Goal: Transaction & Acquisition: Purchase product/service

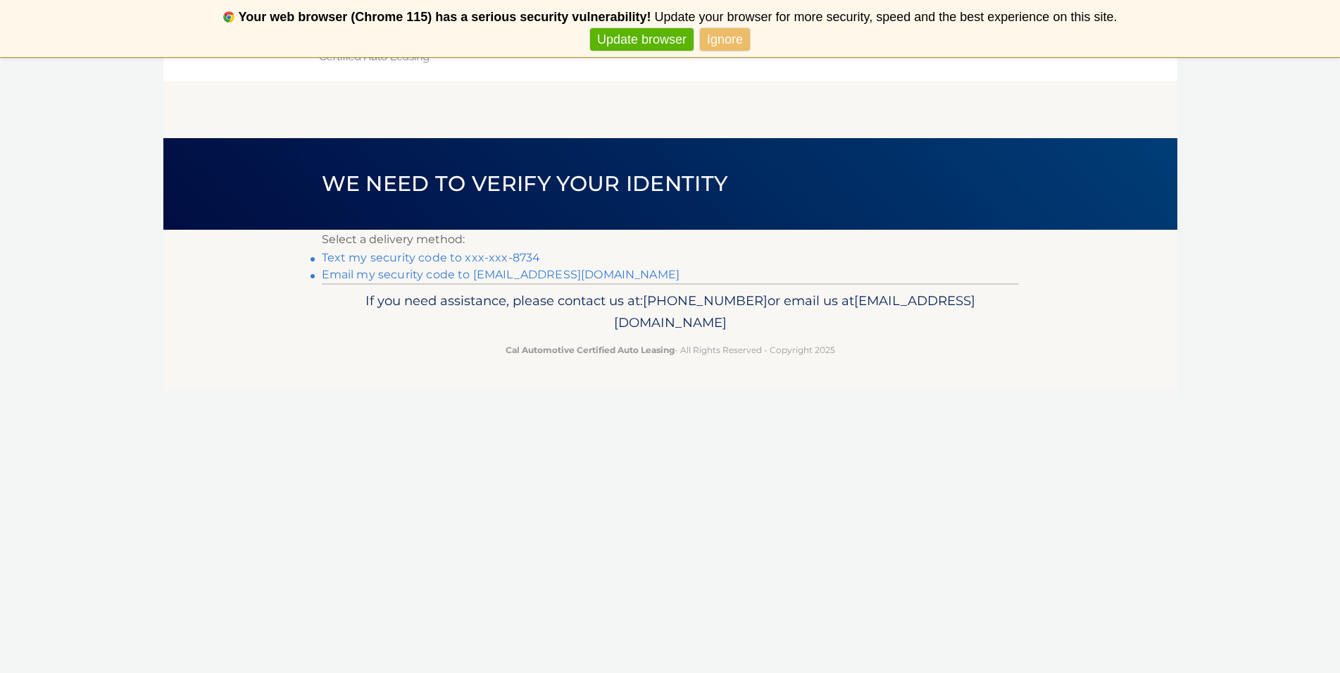
click at [461, 256] on link "Text my security code to xxx-xxx-8734" at bounding box center [431, 257] width 219 height 13
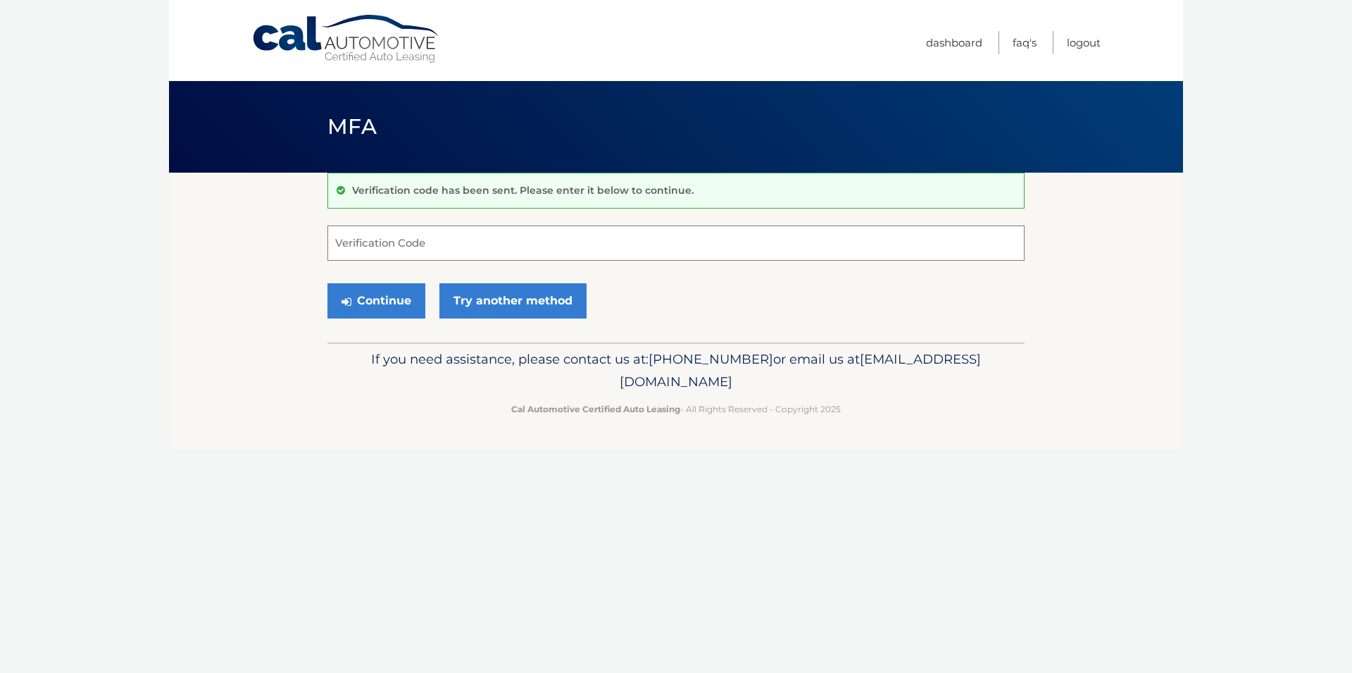
click at [405, 247] on input "Verification Code" at bounding box center [675, 242] width 697 height 35
type input "266403"
click at [382, 301] on button "Continue" at bounding box center [376, 300] width 98 height 35
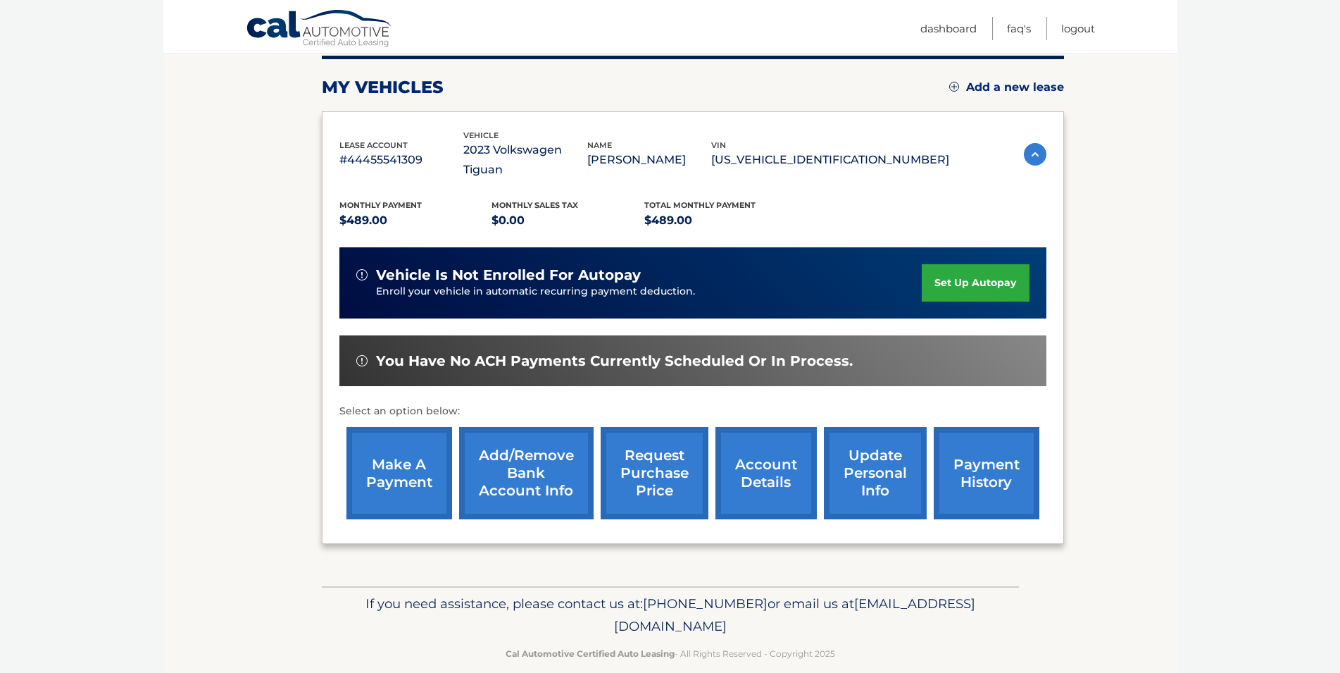
scroll to position [181, 0]
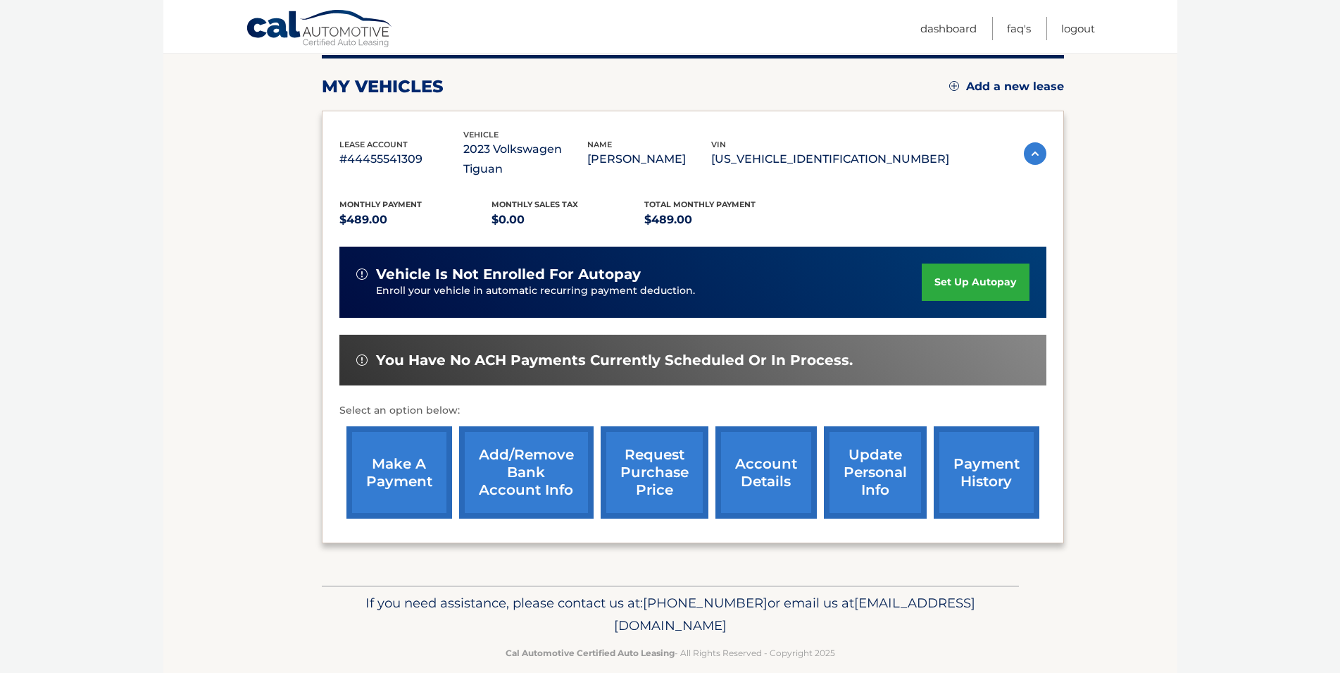
click at [405, 451] on link "make a payment" at bounding box center [399, 472] width 106 height 92
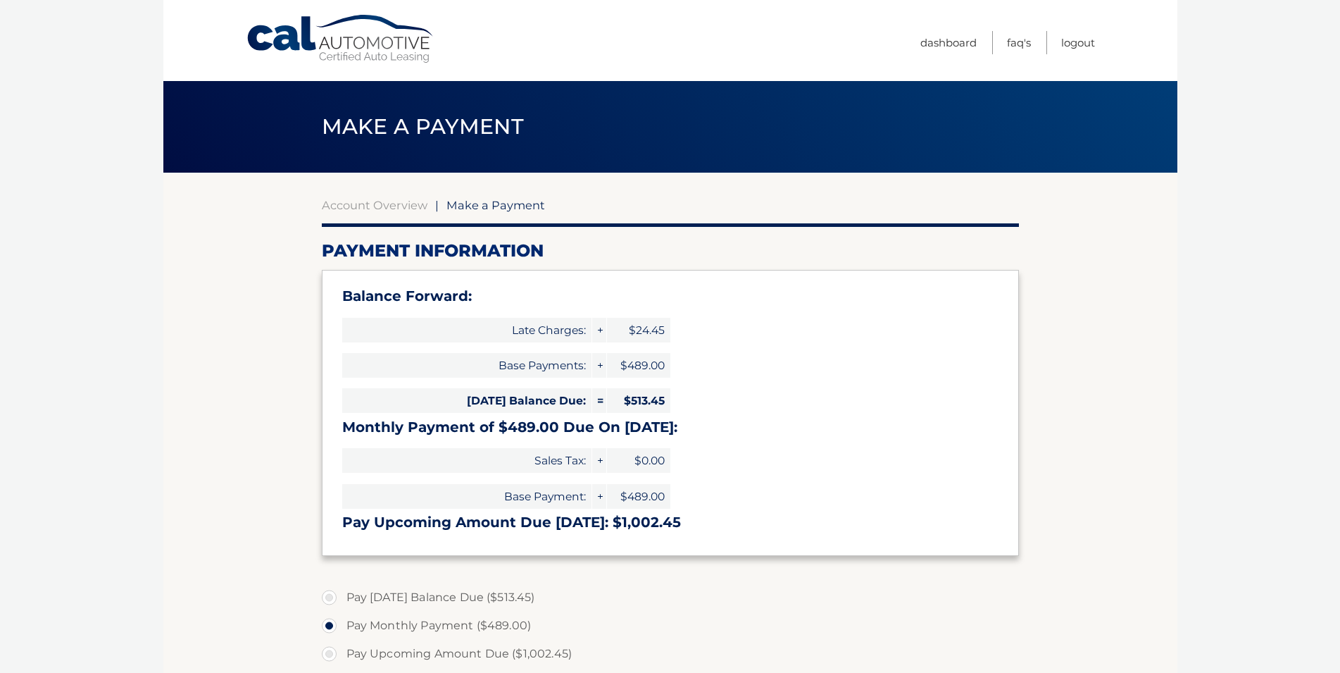
select select "MzNkY2Q4OTktNWJkYS00MjY3LThmNmQtNDViZmU3MmJmMDU3"
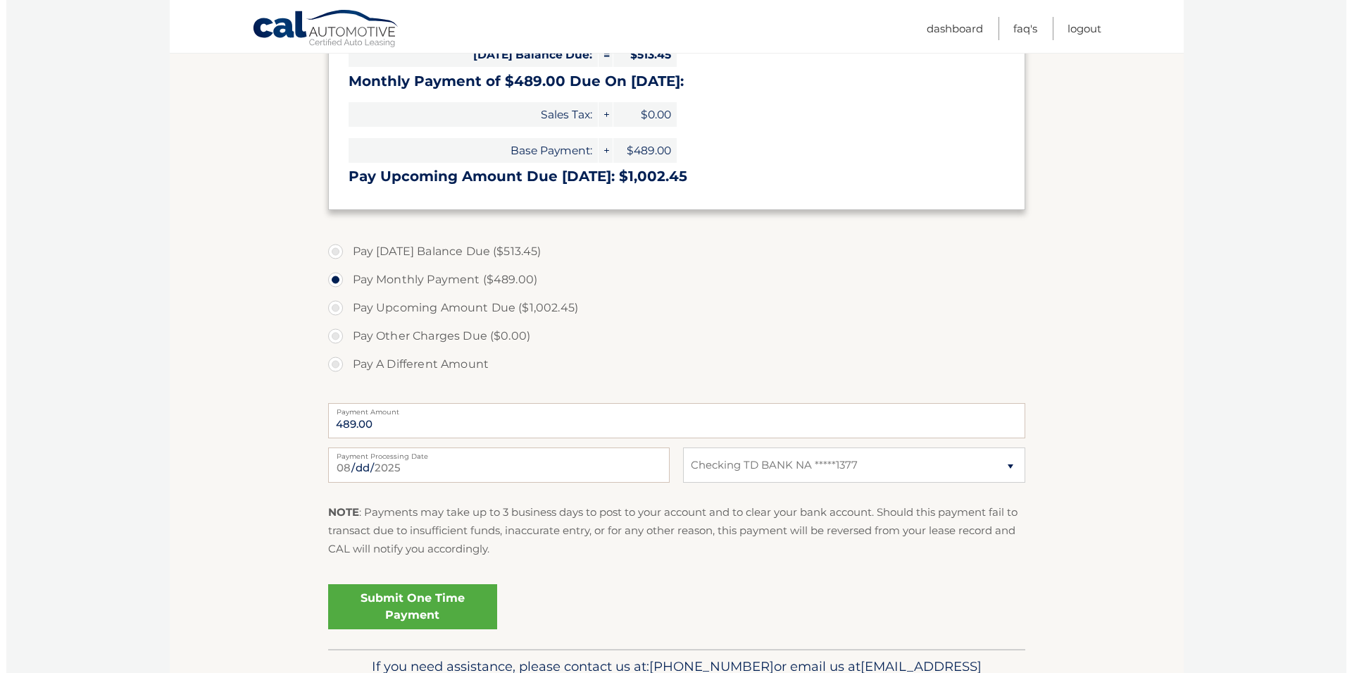
scroll to position [423, 0]
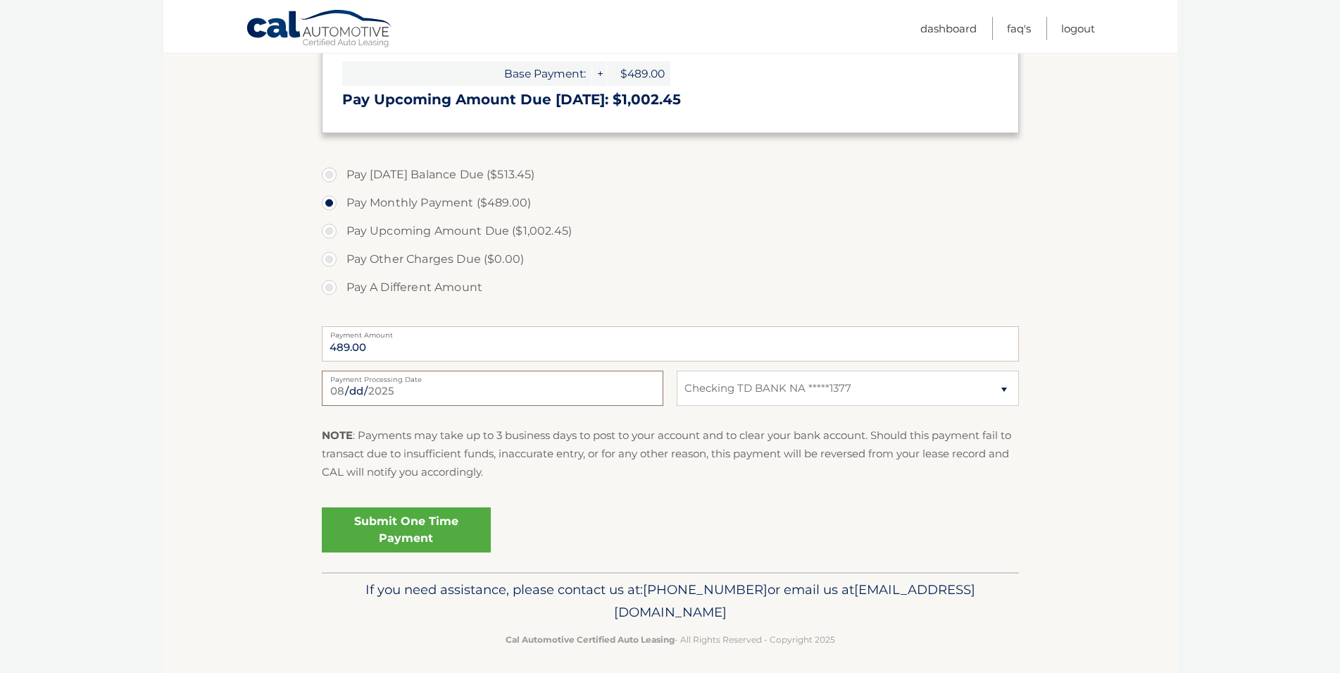
click at [392, 392] on input "[DATE]" at bounding box center [493, 387] width 342 height 35
type input "[DATE]"
click at [399, 530] on link "Submit One Time Payment" at bounding box center [406, 529] width 169 height 45
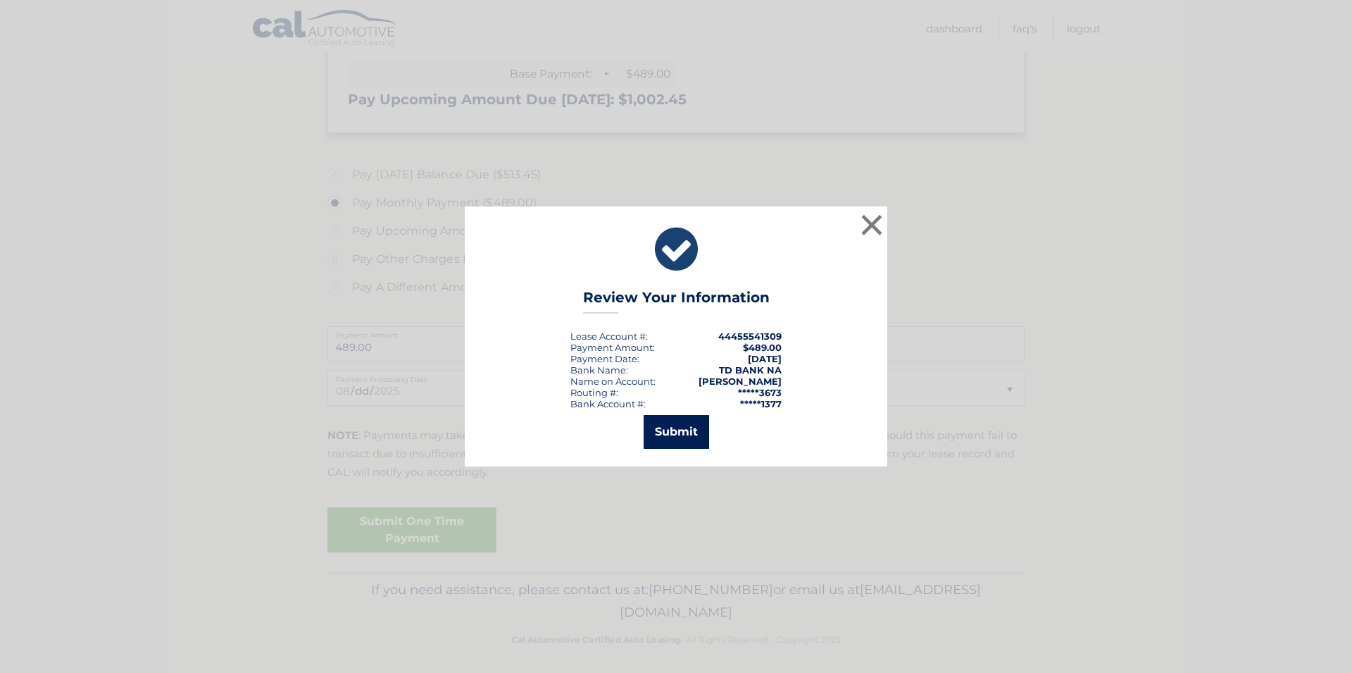
click at [678, 434] on button "Submit" at bounding box center [676, 432] width 65 height 34
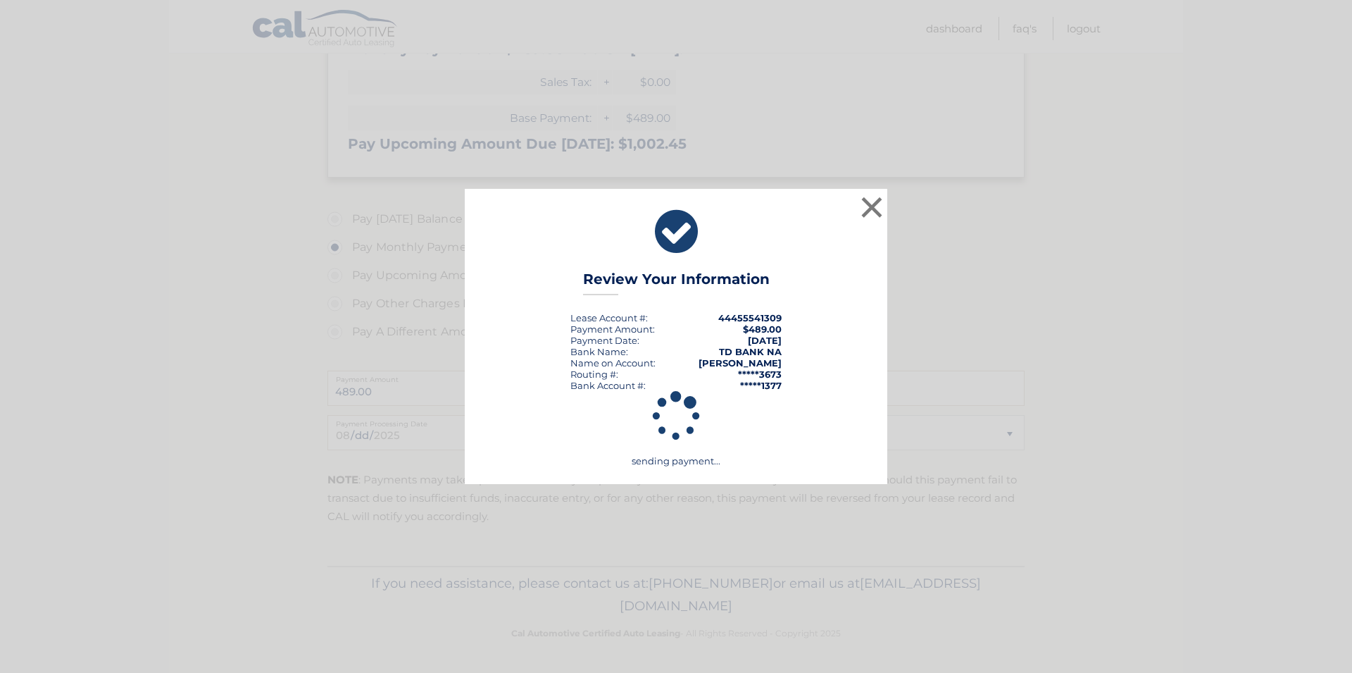
scroll to position [378, 0]
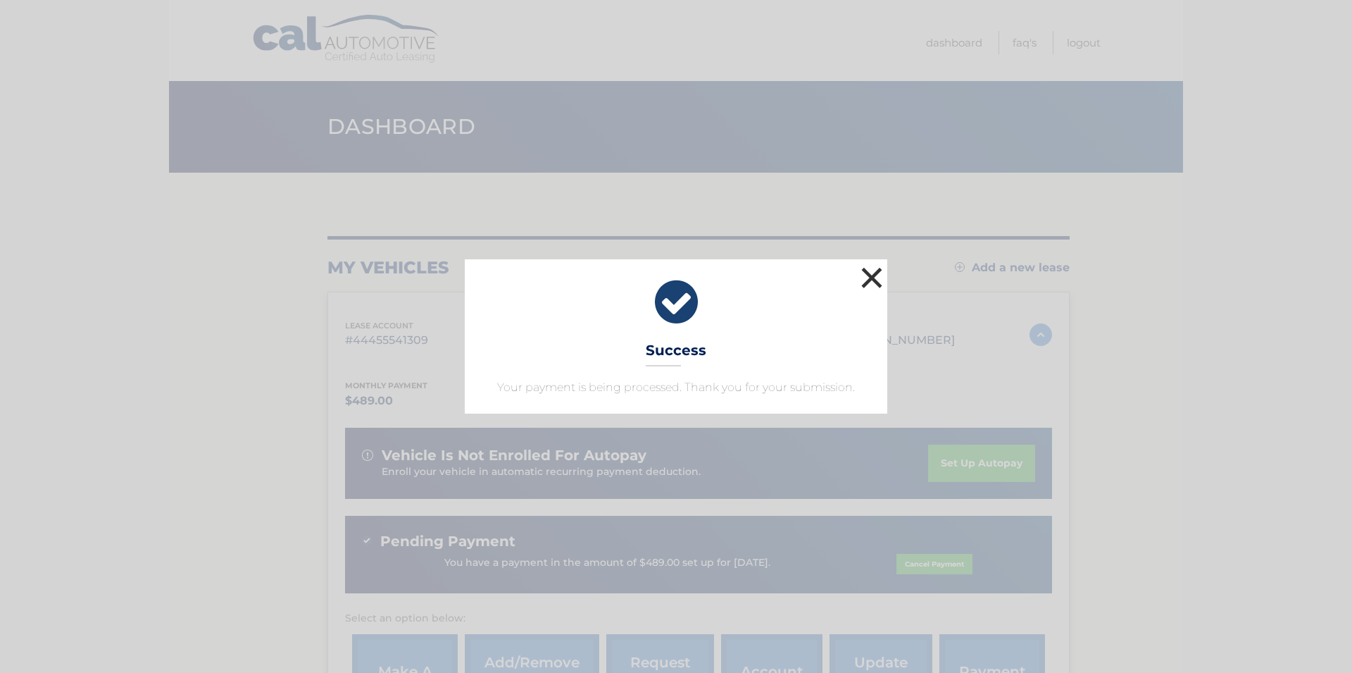
click at [867, 280] on button "×" at bounding box center [872, 277] width 28 height 28
